Goal: Check status: Check status

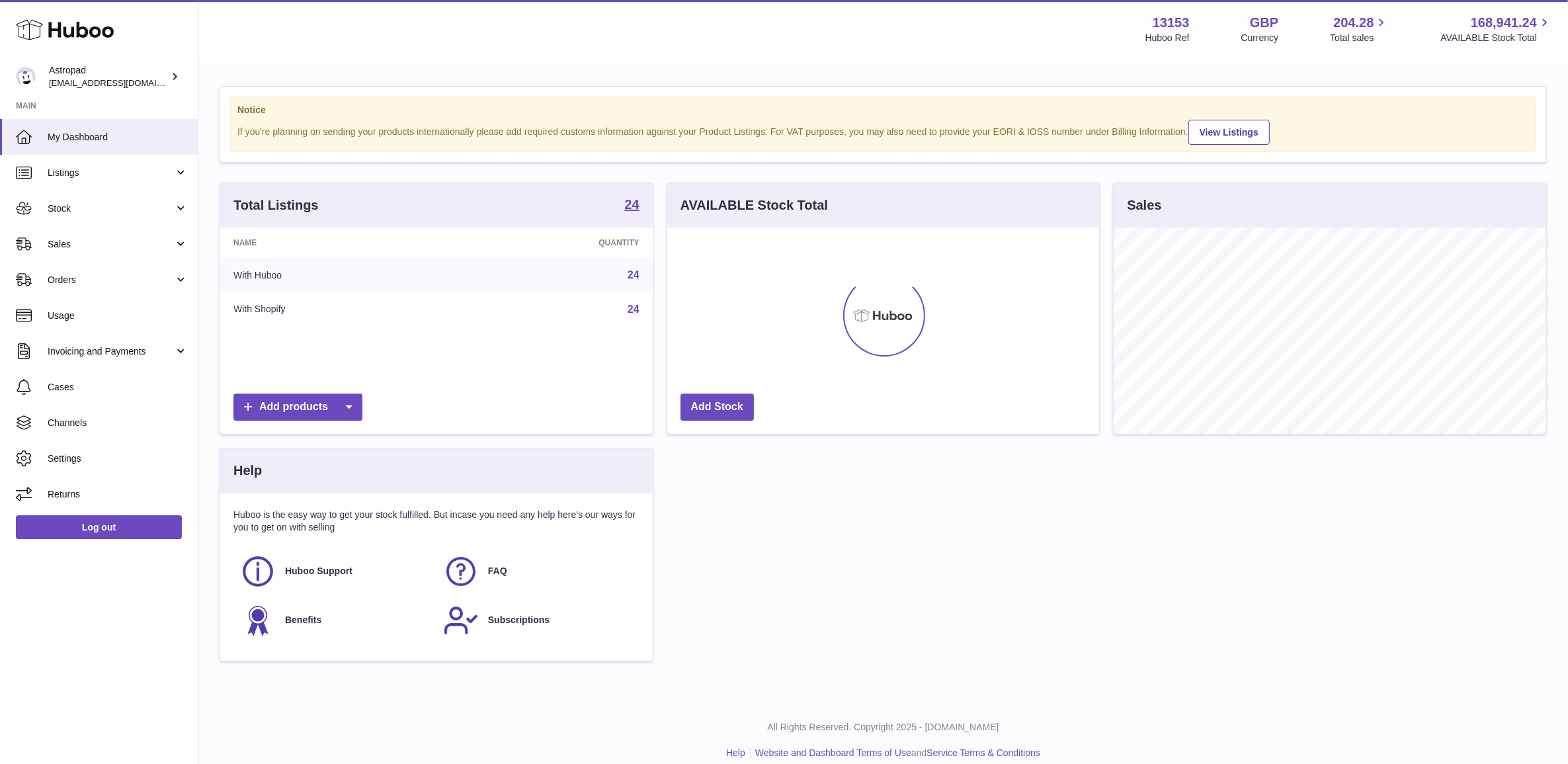
scroll to position [205, 431]
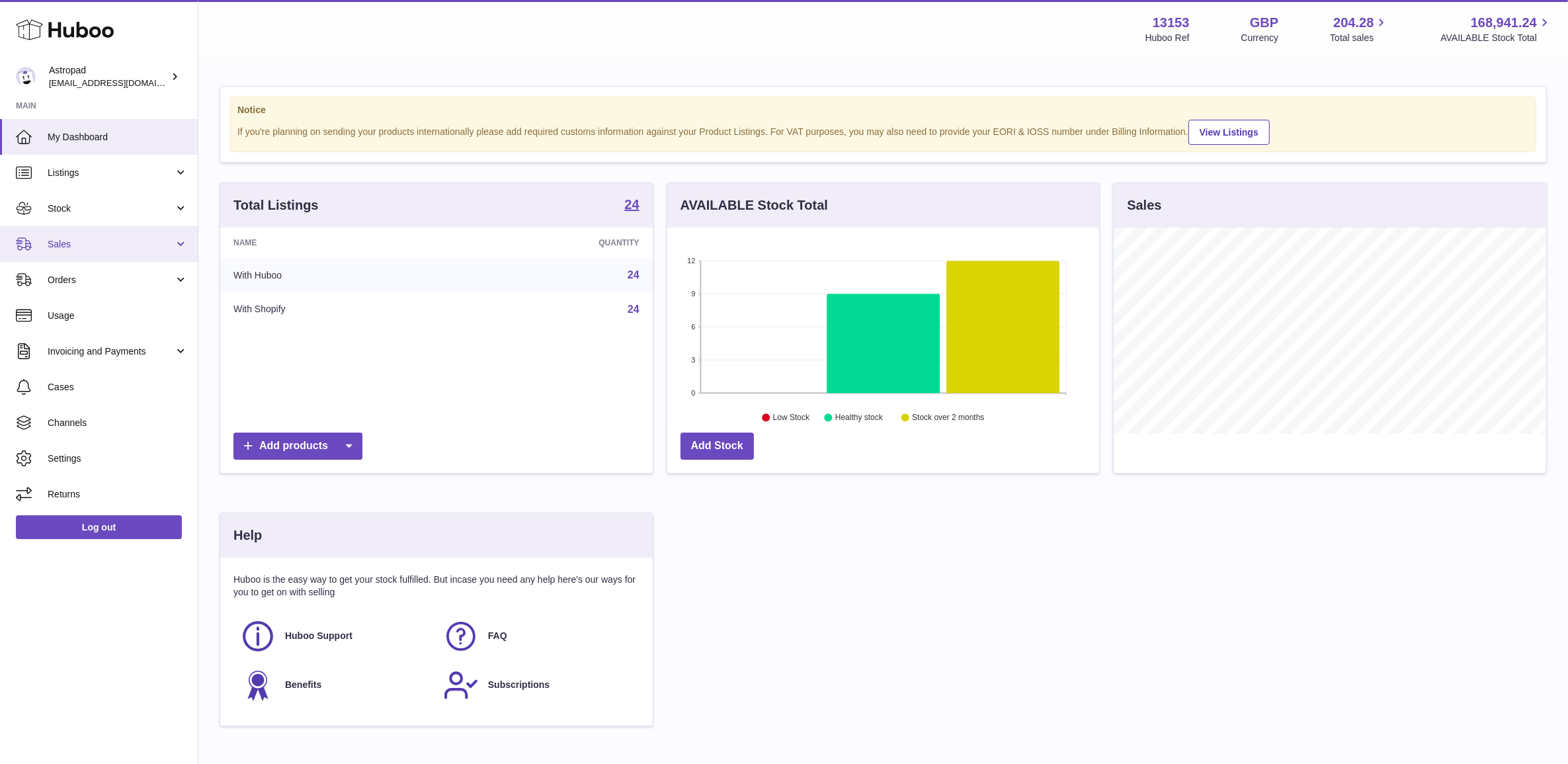
click at [104, 242] on span "Sales" at bounding box center [110, 244] width 126 height 13
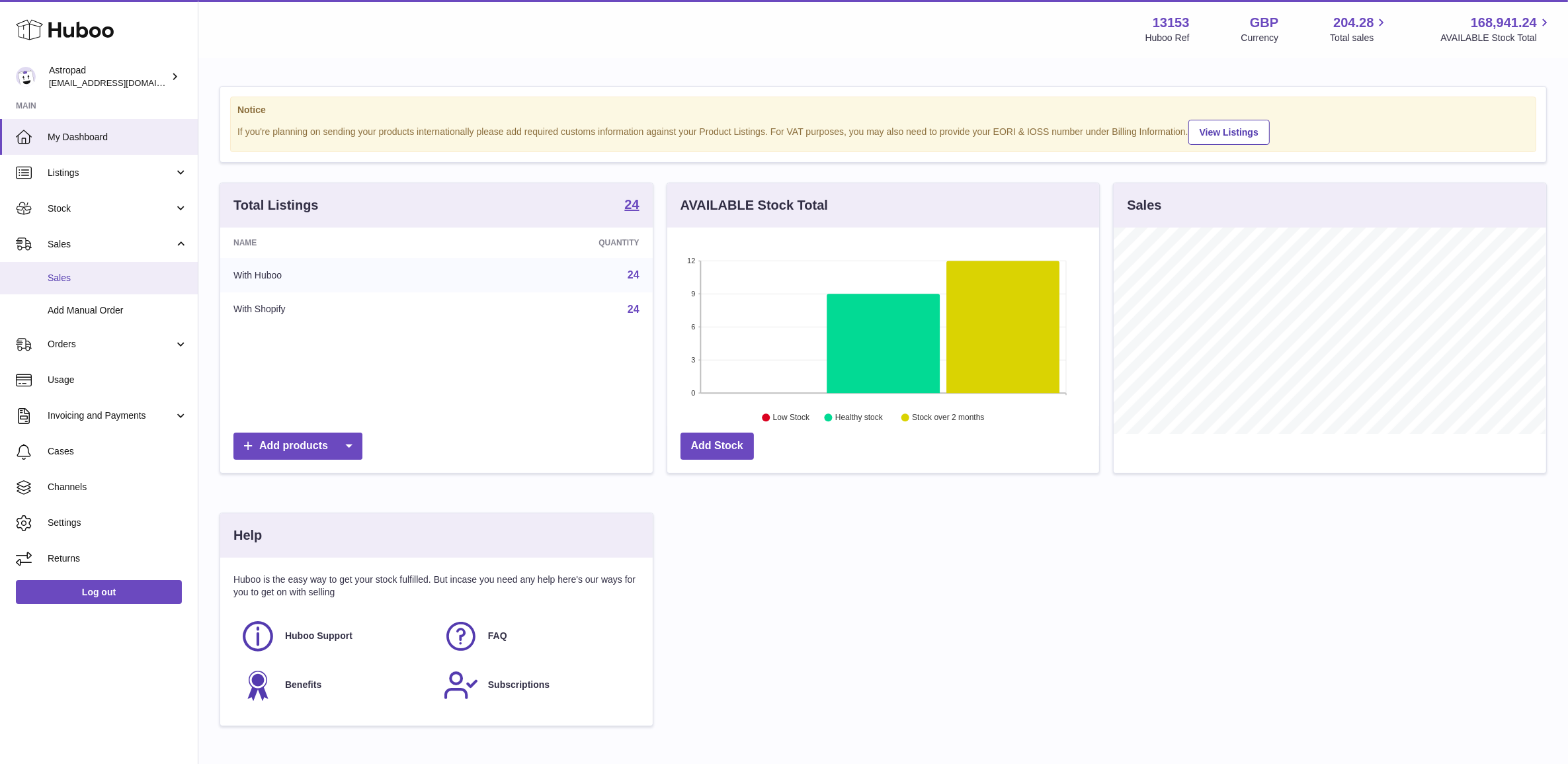
click at [104, 272] on span "Sales" at bounding box center [117, 278] width 140 height 13
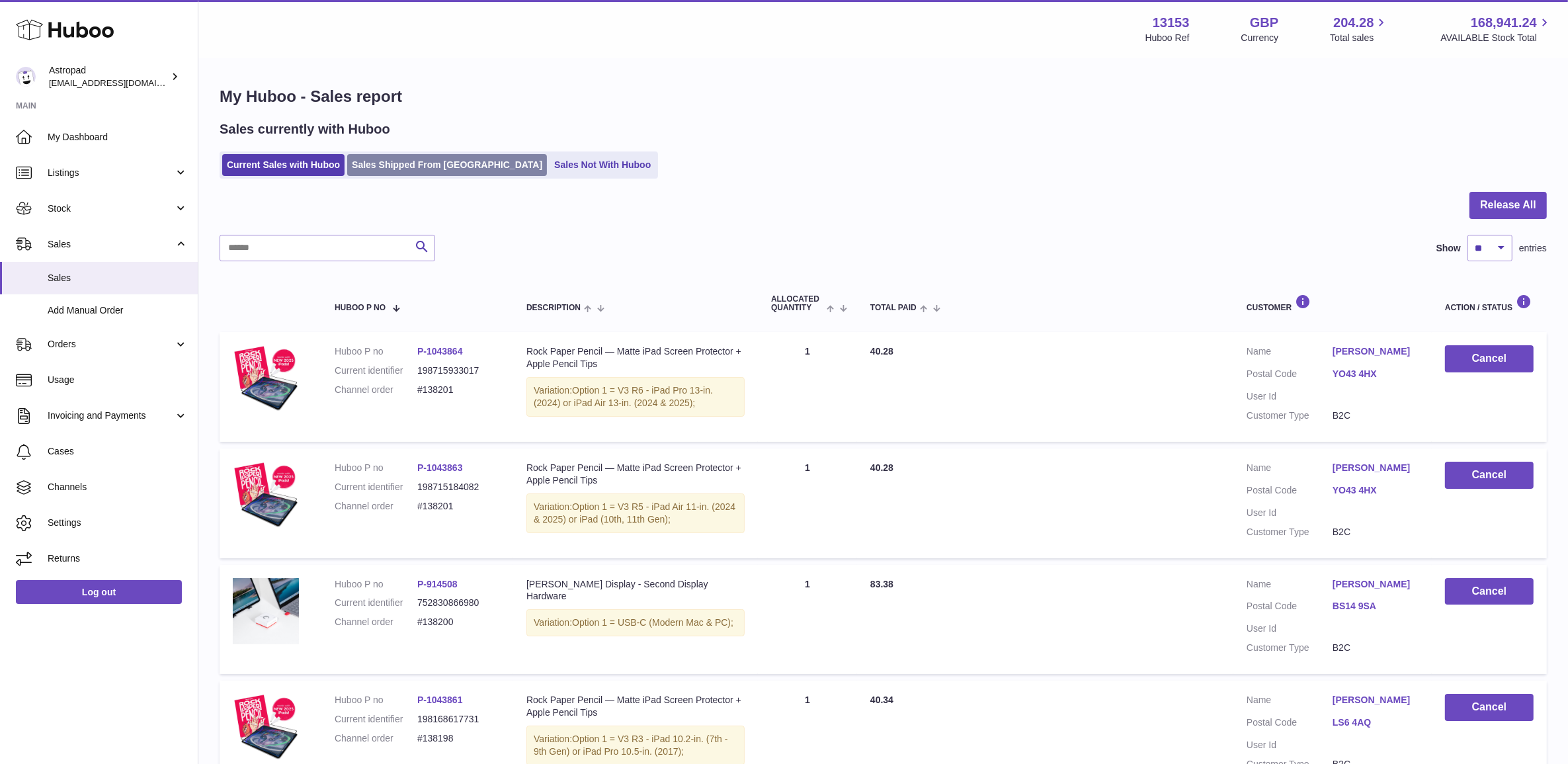
click at [440, 167] on link "Sales Shipped From Huboo" at bounding box center [446, 165] width 200 height 22
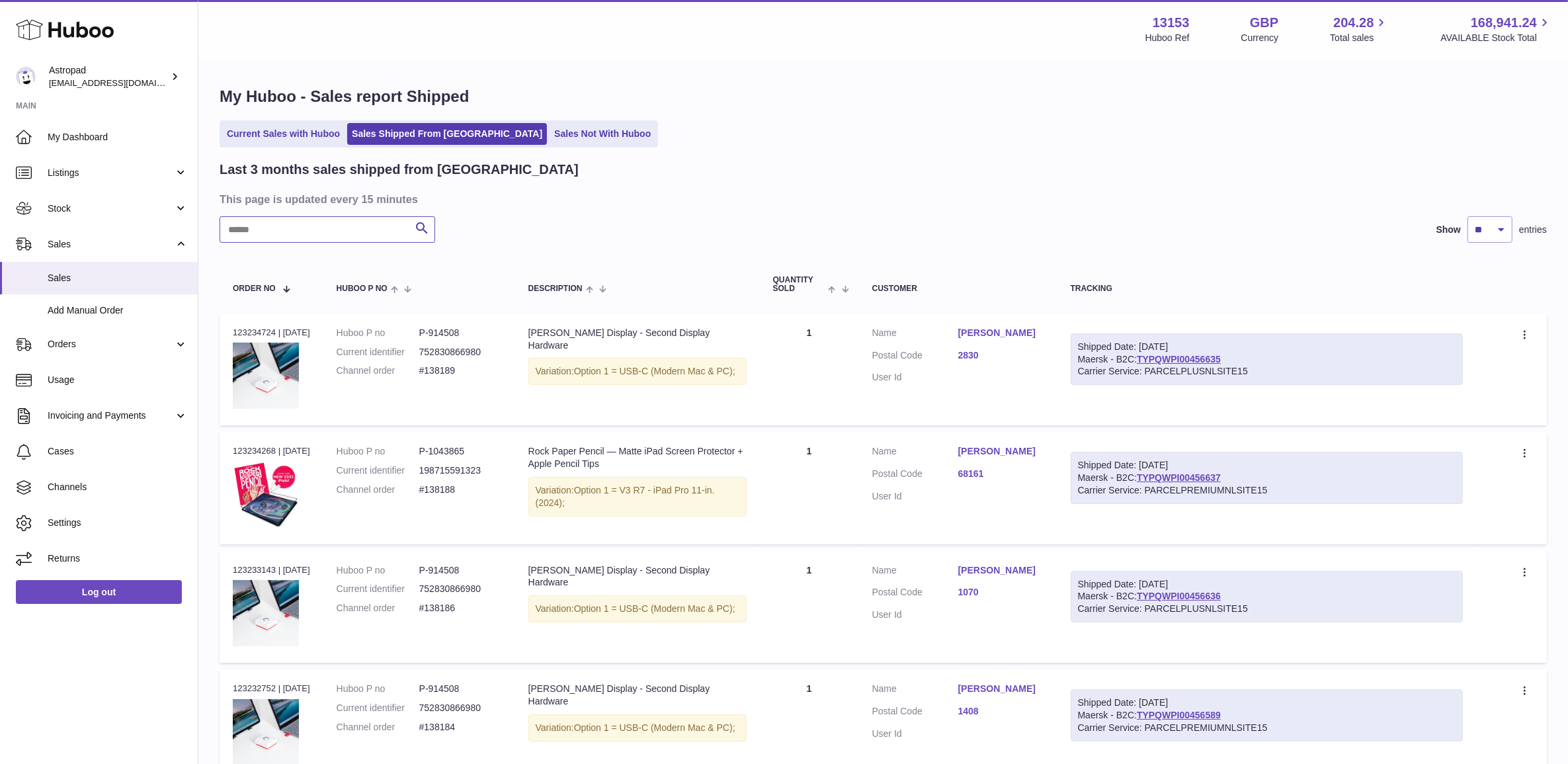
click at [349, 233] on input "text" at bounding box center [328, 229] width 216 height 26
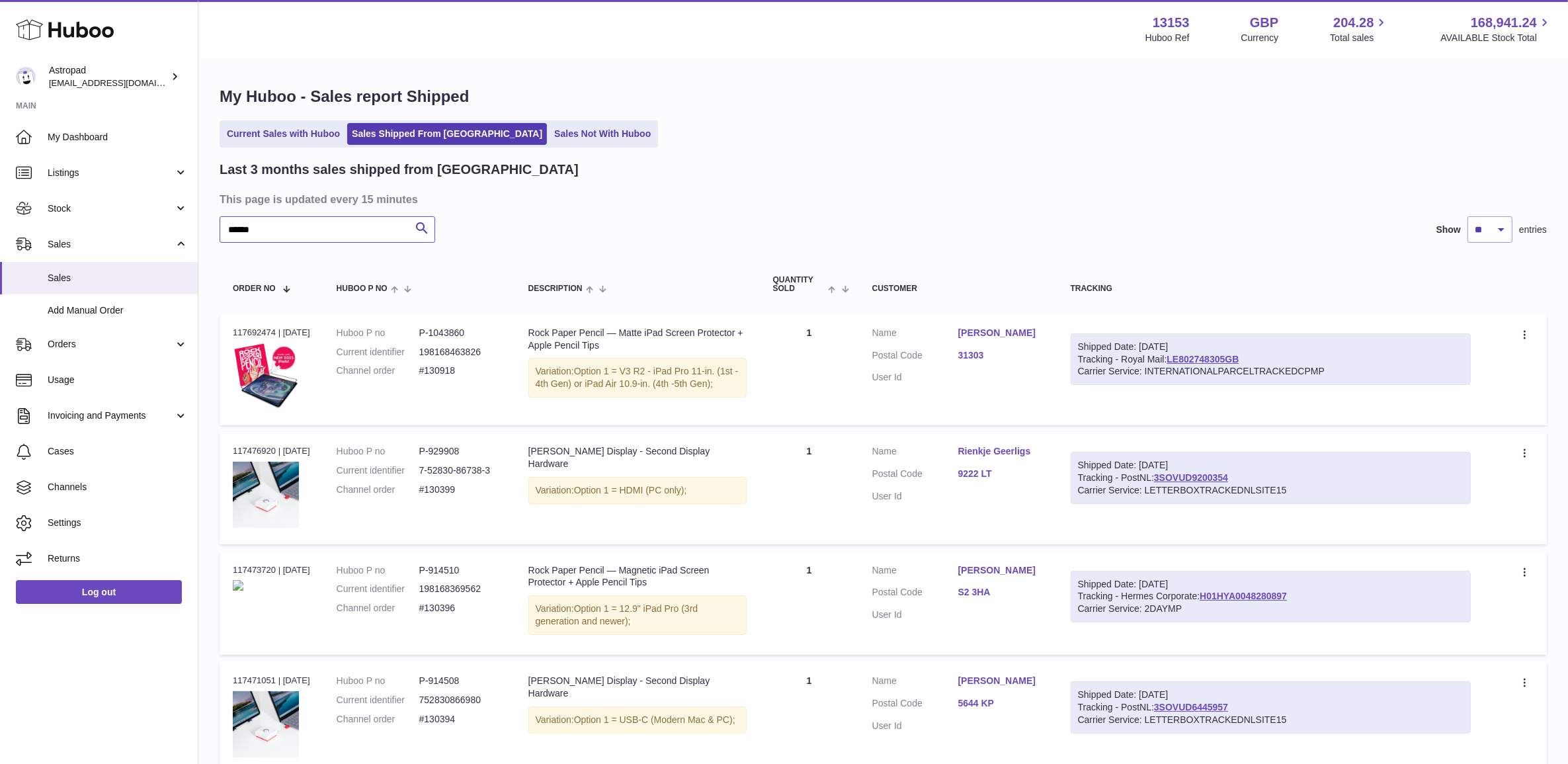
type input "******"
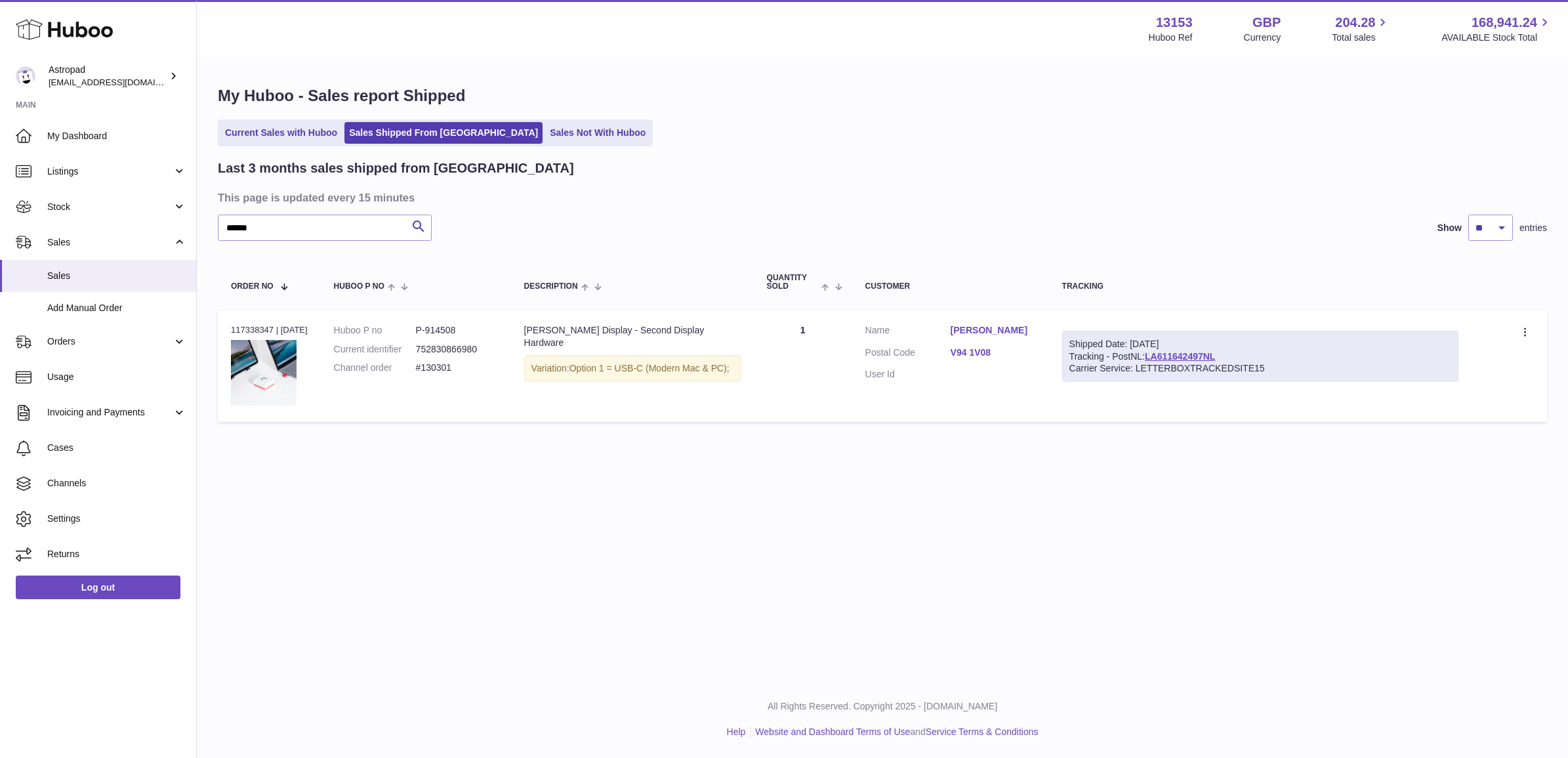
click at [438, 368] on dd "#130301" at bounding box center [457, 368] width 82 height 12
copy tr "#130301 Description"
click at [250, 326] on div "Order no 117338347 | 23rd May" at bounding box center [269, 330] width 77 height 11
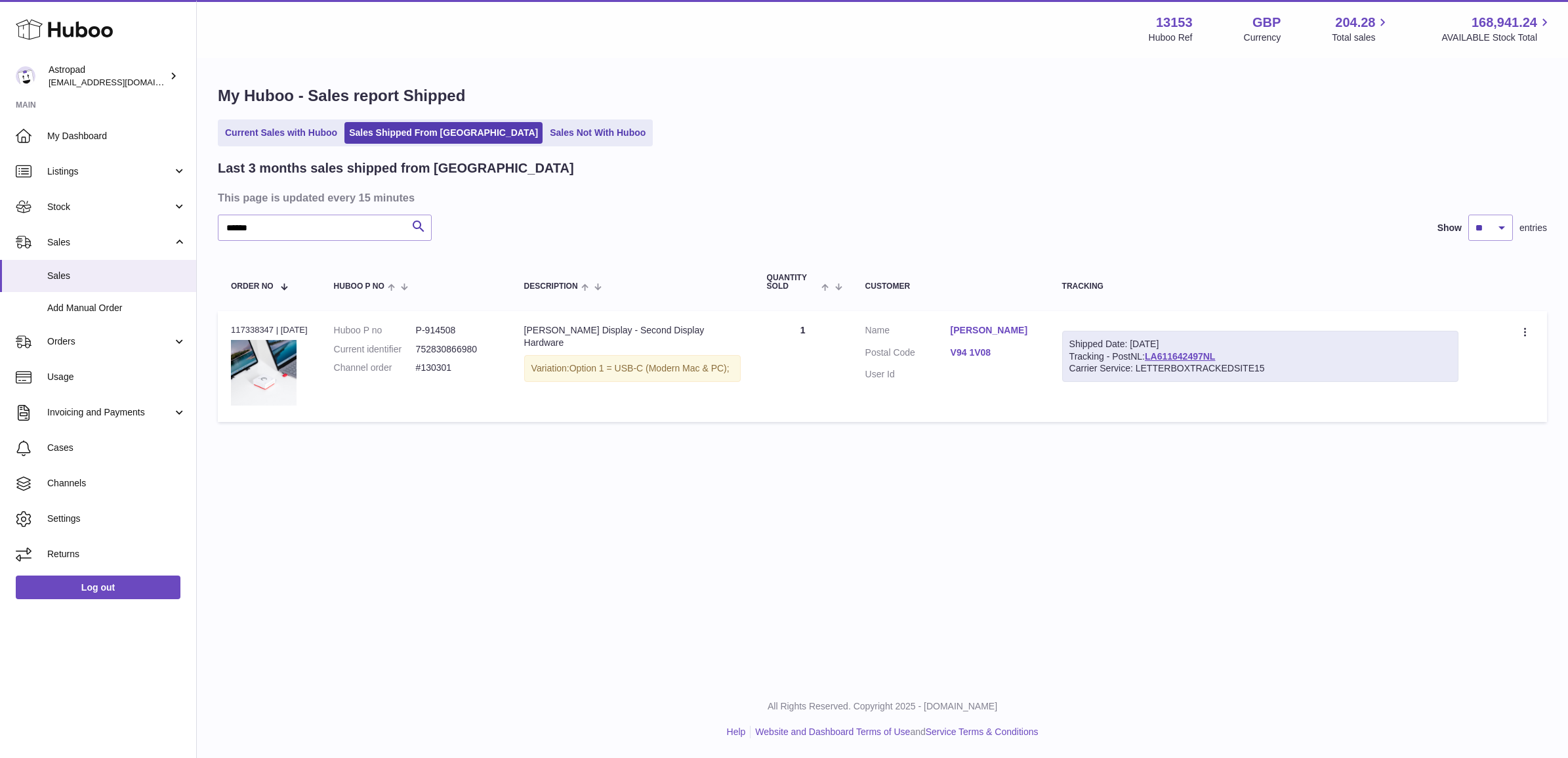
click at [250, 326] on div "Order no 117338347 | 23rd May" at bounding box center [269, 330] width 77 height 11
copy div "117338347"
drag, startPoint x: 250, startPoint y: 326, endPoint x: 382, endPoint y: -85, distance: 431.7
click at [382, 0] on html ".st0{fill:#141414;}" at bounding box center [784, 379] width 1568 height 758
